Goal: Task Accomplishment & Management: Use online tool/utility

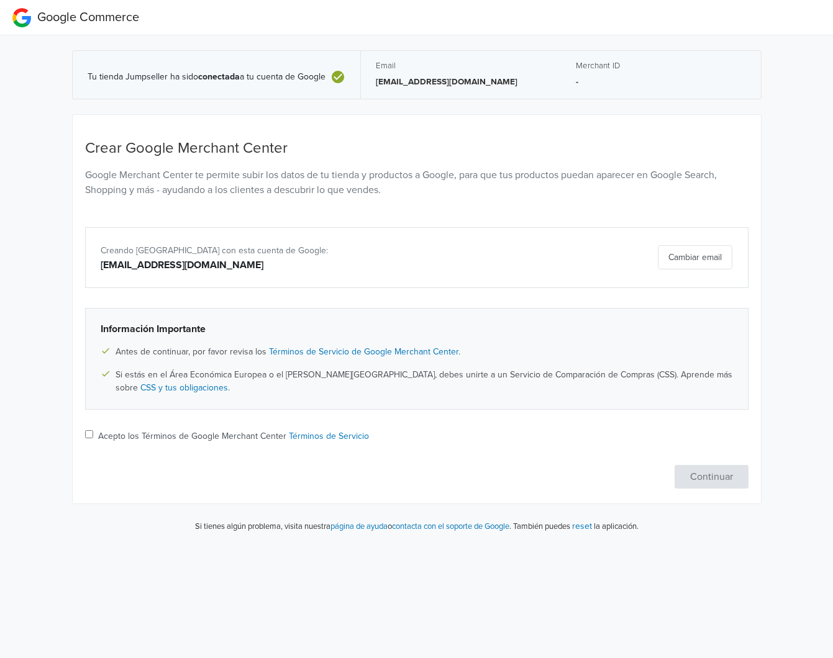
click at [83, 431] on div "Crear Google Merchant Center Google Merchant Center te permite subir los datos …" at bounding box center [417, 314] width 682 height 349
click at [88, 433] on input "Acepto los Términos de Google Merchant Center Términos de Servicio" at bounding box center [89, 434] width 8 height 8
checkbox input "true"
click at [711, 472] on button "Continuar" at bounding box center [711, 477] width 74 height 24
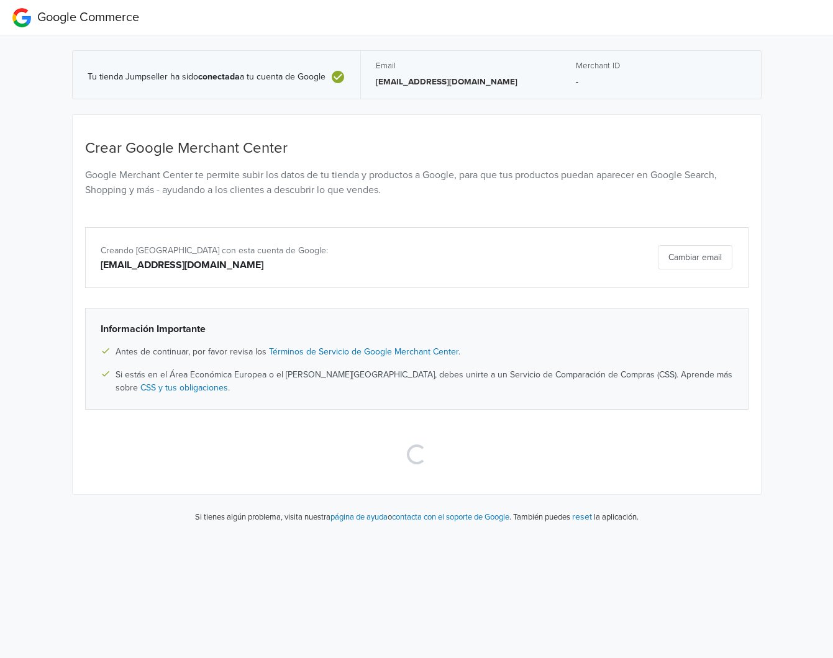
select select "es"
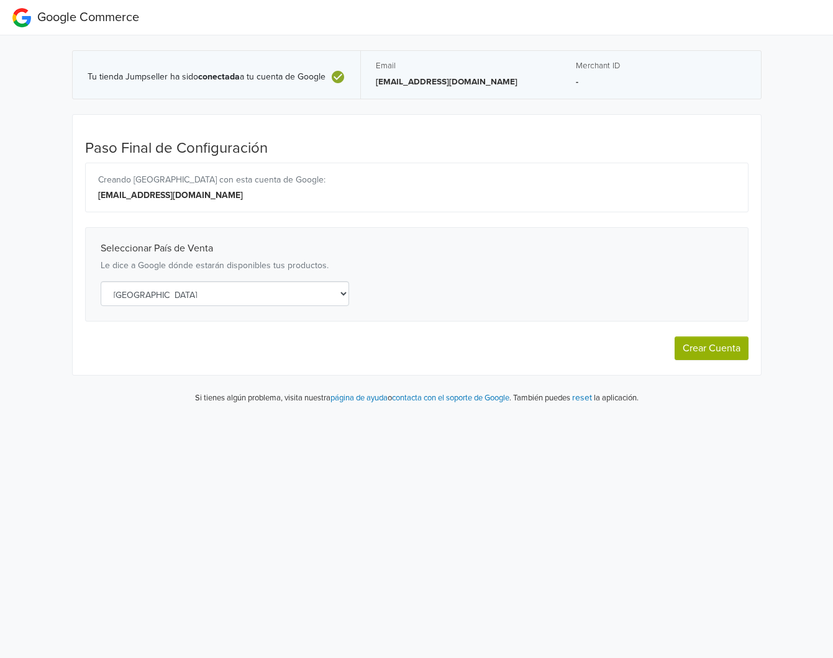
click at [708, 345] on button "Crear Cuenta" at bounding box center [711, 349] width 74 height 24
select select "es"
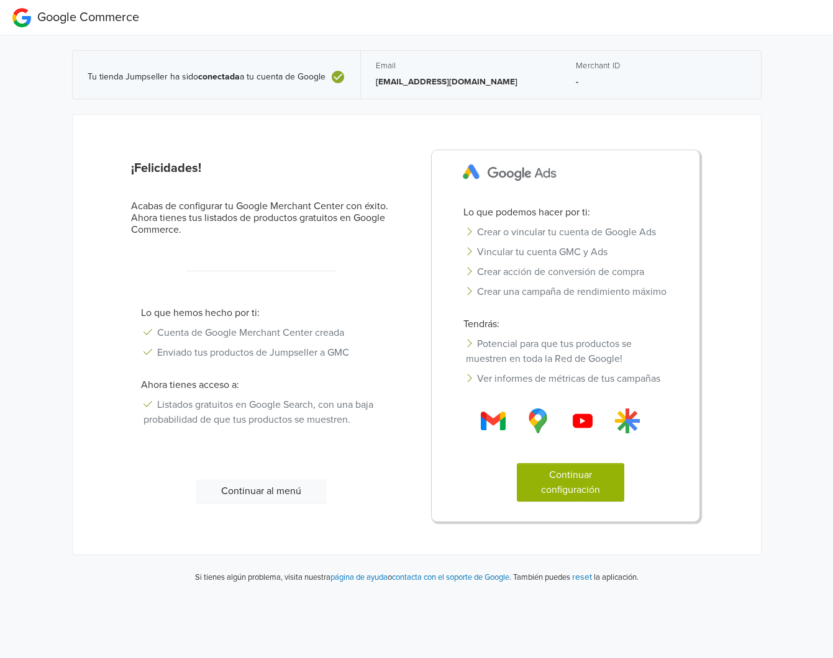
click at [576, 484] on button "Continuar configuración" at bounding box center [570, 482] width 107 height 38
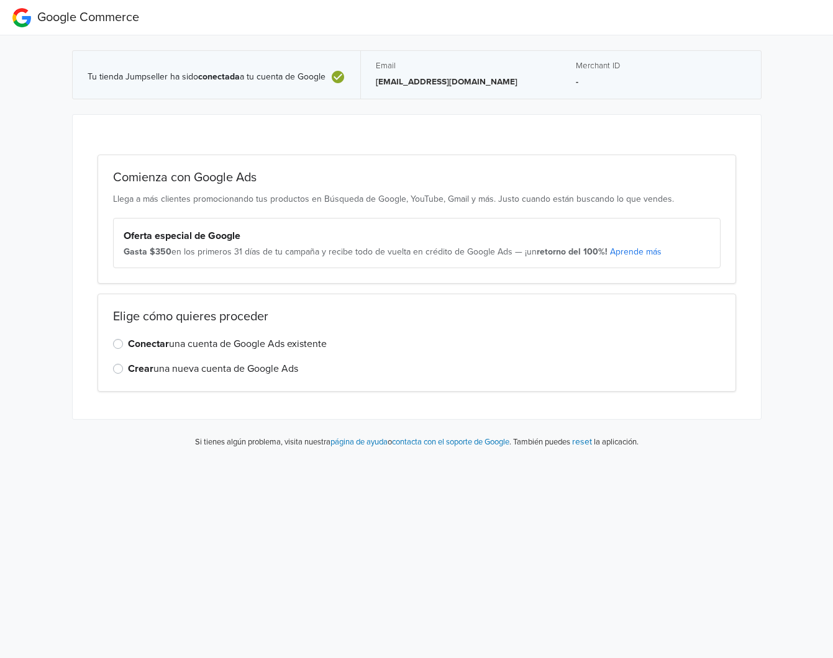
click at [127, 343] on div "Conectar una cuenta de Google Ads existente" at bounding box center [416, 344] width 607 height 15
click at [128, 344] on label "Conectar una cuenta de Google Ads existente" at bounding box center [227, 344] width 199 height 15
click at [0, 0] on input "Conectar una cuenta de Google Ads existente" at bounding box center [0, 0] width 0 height 0
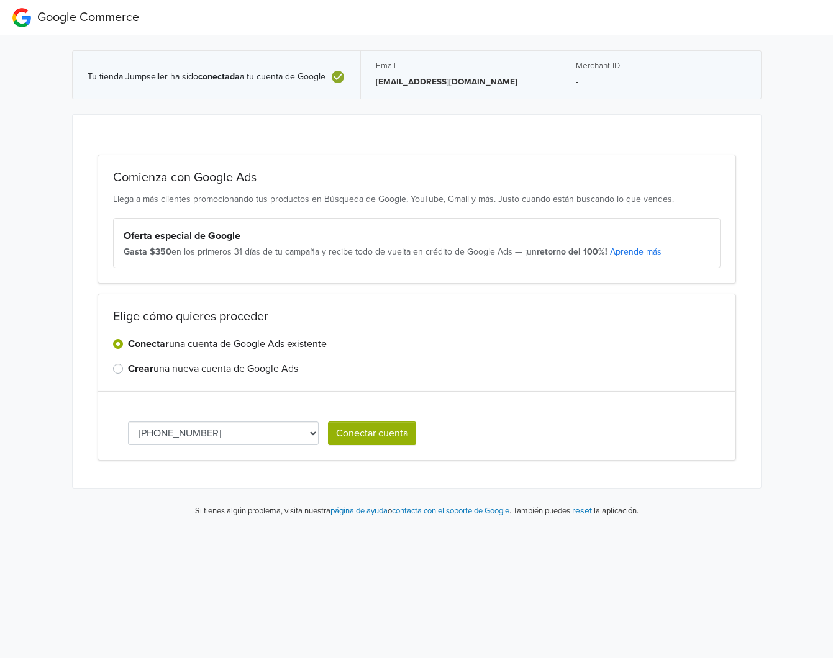
click at [361, 437] on button "Conectar cuenta" at bounding box center [372, 434] width 88 height 24
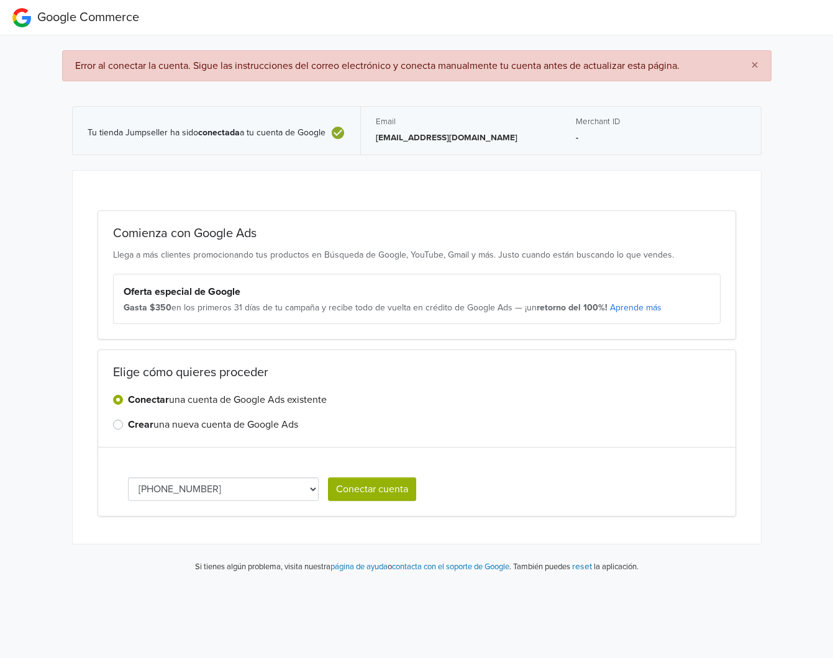
click at [130, 415] on div "Conectar una cuenta de Google Ads existente Crear una nueva cuenta de Google Ads" at bounding box center [416, 412] width 607 height 40
click at [134, 420] on strong "Crear" at bounding box center [140, 425] width 25 height 12
click at [0, 0] on input "Crear una nueva cuenta de Google Ads" at bounding box center [0, 0] width 0 height 0
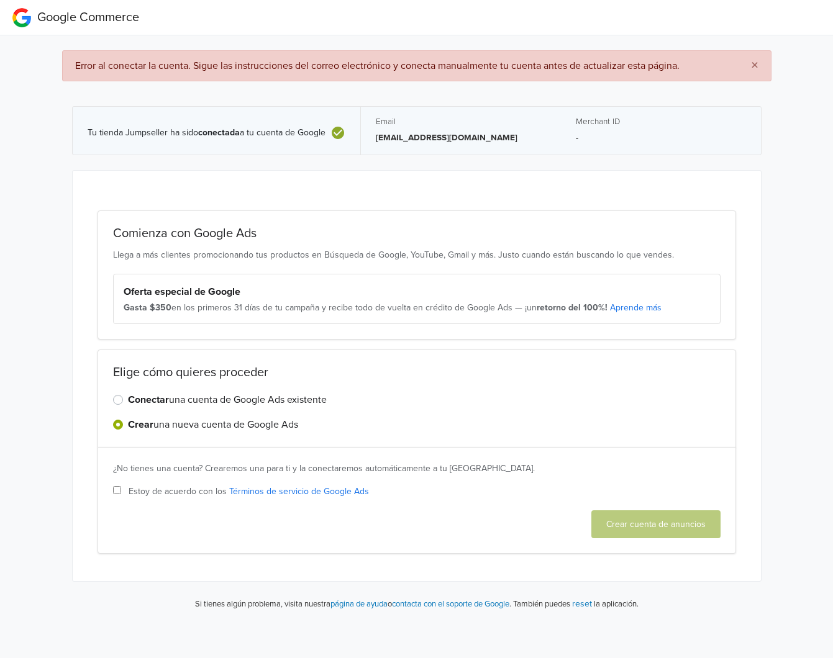
click at [54, 319] on div "× Error al conectar la cuenta. Sigue las instrucciones del correo electrónico y…" at bounding box center [416, 328] width 851 height 586
